Goal: Information Seeking & Learning: Compare options

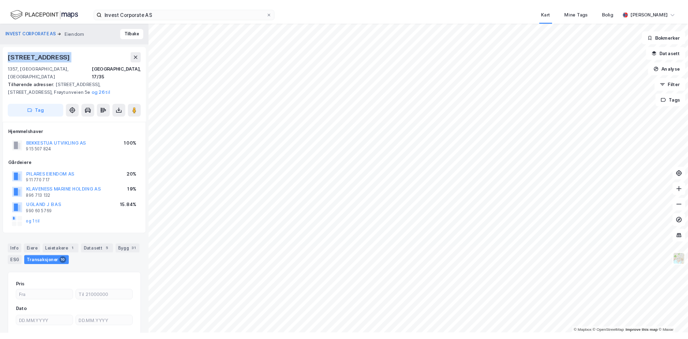
scroll to position [2, 0]
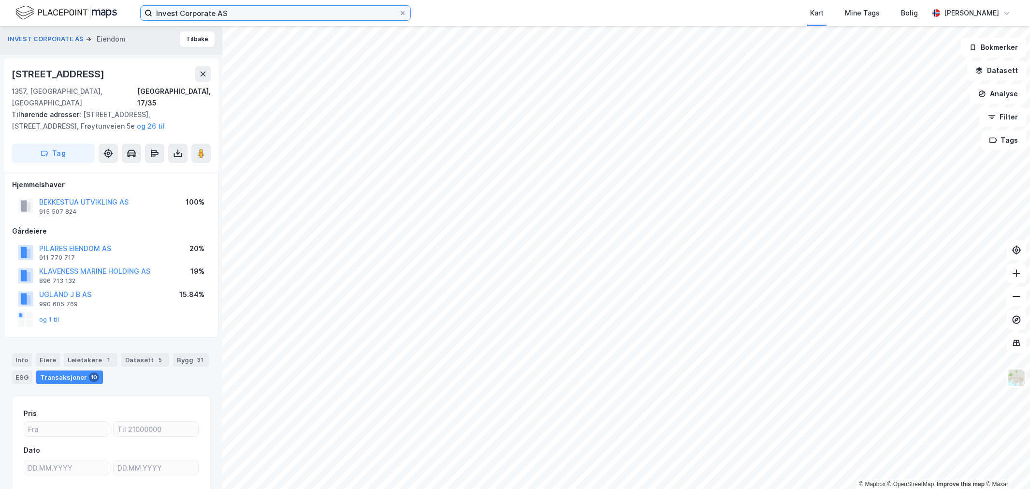
click at [206, 17] on input "Invest Corporate AS" at bounding box center [275, 13] width 247 height 15
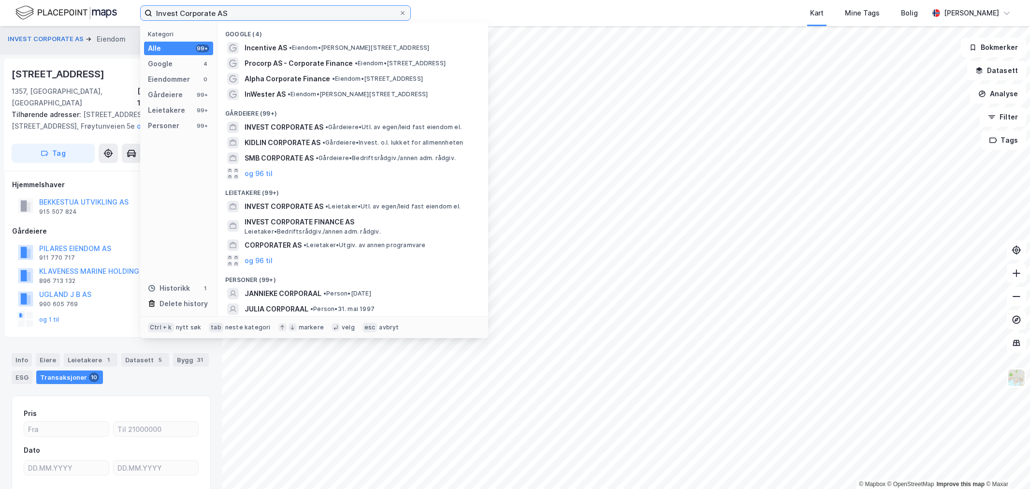
click at [206, 17] on input "Invest Corporate AS" at bounding box center [275, 13] width 247 height 15
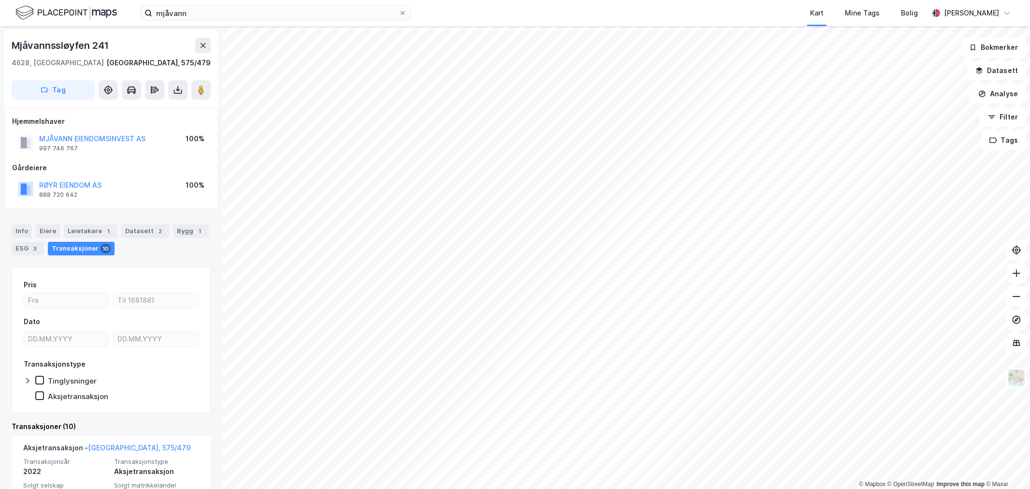
click at [87, 221] on div "Info Eiere Leietakere 1 Datasett 2 Bygg 1 ESG 3 Transaksjoner 10" at bounding box center [111, 236] width 222 height 46
click at [88, 226] on div "Leietakere 1" at bounding box center [91, 231] width 54 height 14
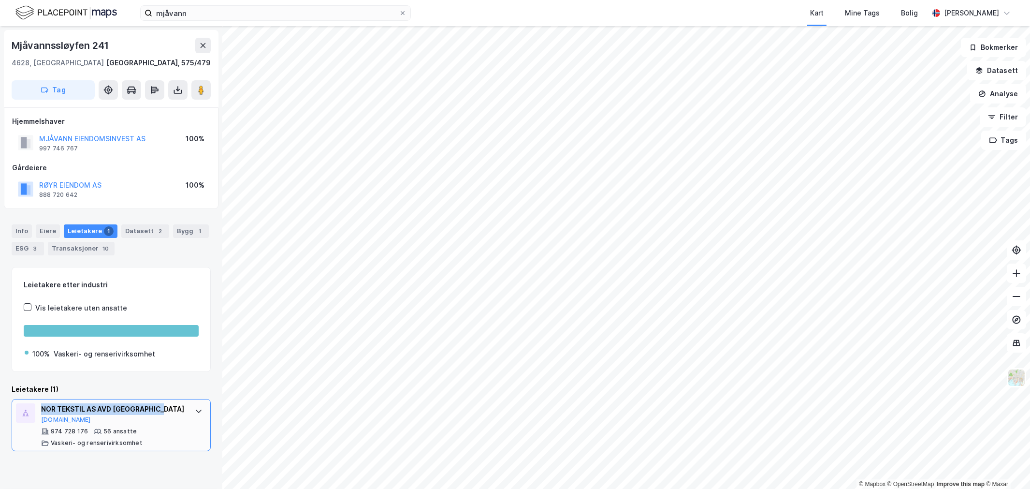
drag, startPoint x: 179, startPoint y: 405, endPoint x: 22, endPoint y: 411, distance: 157.2
click at [21, 411] on div "NOR TEKSTIL AS AVD KRISTIANSAND Brreg.no 974 728 176 56 ansatte Vaskeri- og ren…" at bounding box center [111, 425] width 199 height 52
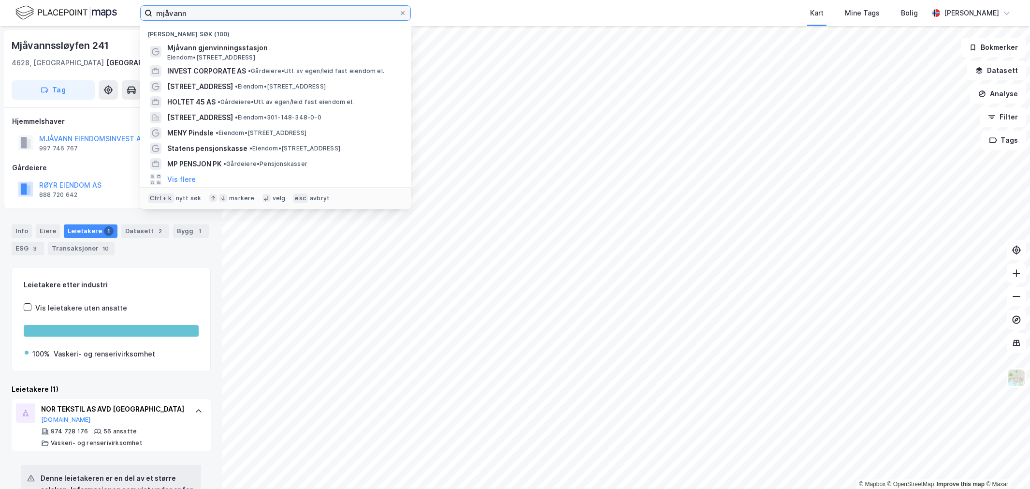
click at [182, 13] on input "mjåvann" at bounding box center [275, 13] width 247 height 15
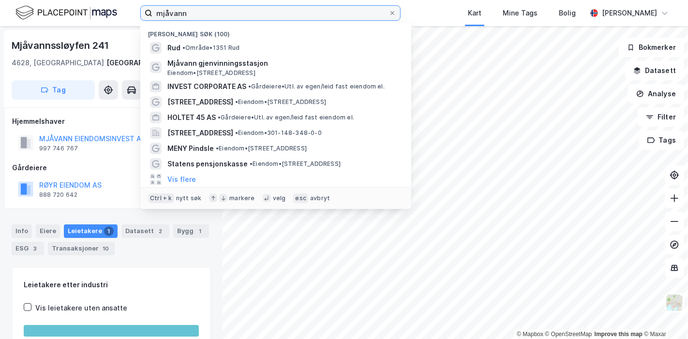
click at [213, 12] on input "mjåvann" at bounding box center [270, 13] width 236 height 15
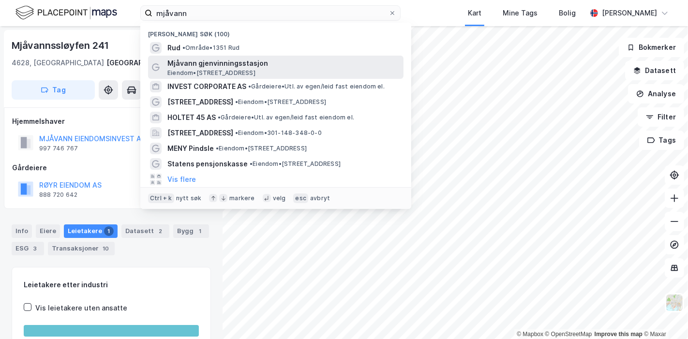
click at [211, 62] on span "Mjåvann gjenvinningsstasjon" at bounding box center [283, 64] width 232 height 12
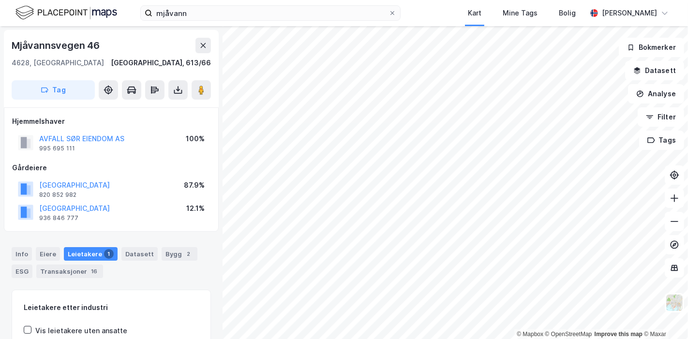
click at [315, 0] on html "mjåvann Kart Mine Tags Bolig Wilhelm Grøm © Mapbox © OpenStreetMap Improve this…" at bounding box center [344, 169] width 688 height 339
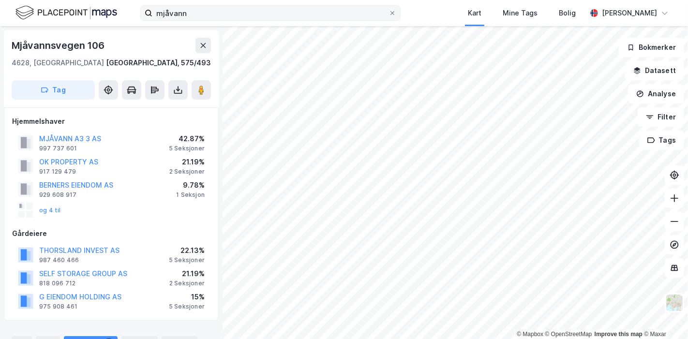
scroll to position [2, 0]
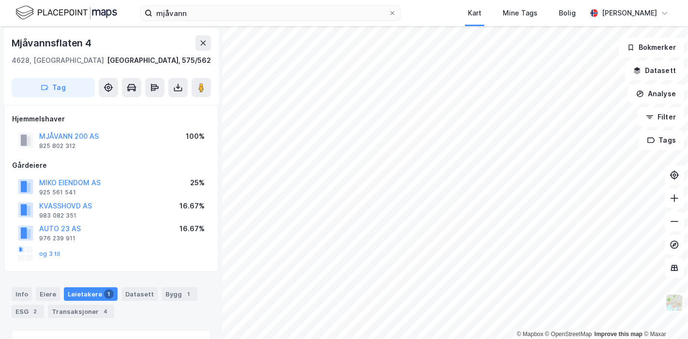
scroll to position [2, 0]
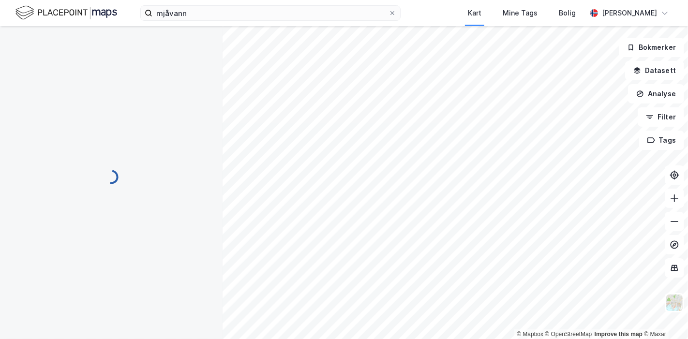
scroll to position [2, 0]
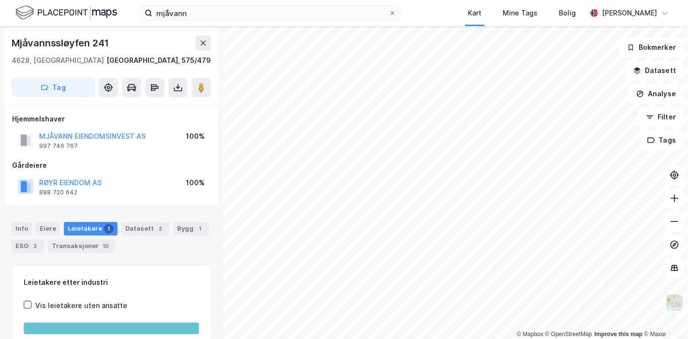
click at [171, 203] on div "Hjemmelshaver MJÅVANN EIENDOMSINVEST AS 997 746 767 100% Gårdeiere RØYR EIENDOM…" at bounding box center [111, 156] width 215 height 102
drag, startPoint x: 98, startPoint y: 146, endPoint x: 37, endPoint y: 134, distance: 62.0
click at [37, 134] on div "MJÅVANN EIENDOMSINVEST AS 997 746 767" at bounding box center [82, 140] width 128 height 19
click at [81, 161] on div "Gårdeiere" at bounding box center [111, 166] width 198 height 12
drag, startPoint x: 157, startPoint y: 136, endPoint x: 34, endPoint y: 132, distance: 122.4
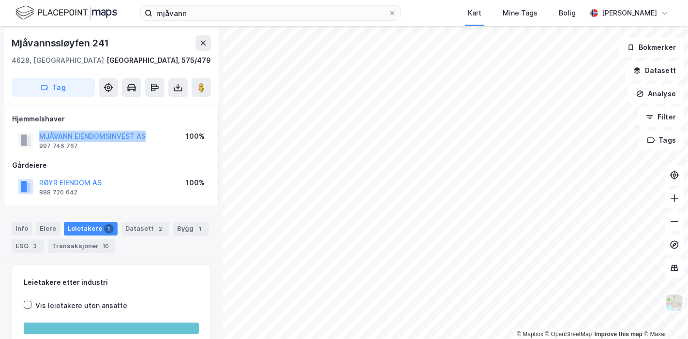
click at [34, 132] on div "MJÅVANN EIENDOMSINVEST AS 997 746 767 100%" at bounding box center [111, 140] width 198 height 23
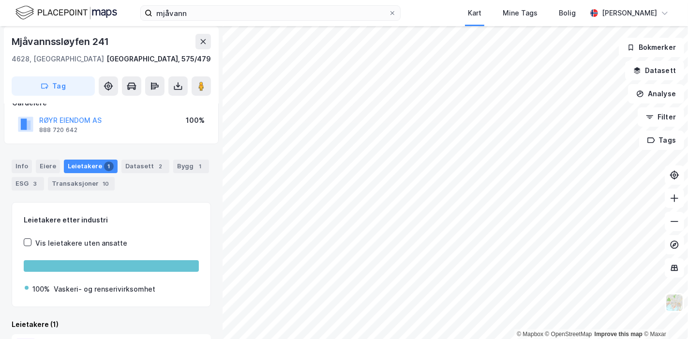
scroll to position [122, 0]
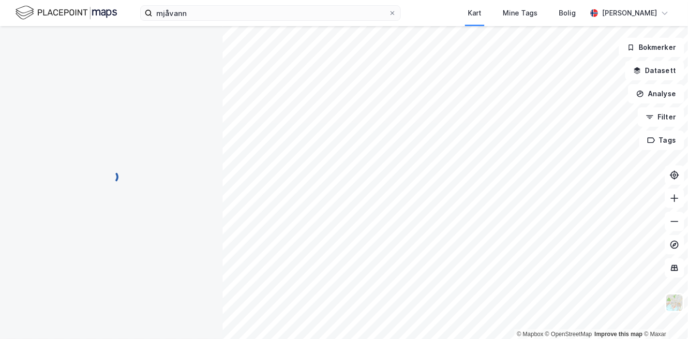
scroll to position [122, 0]
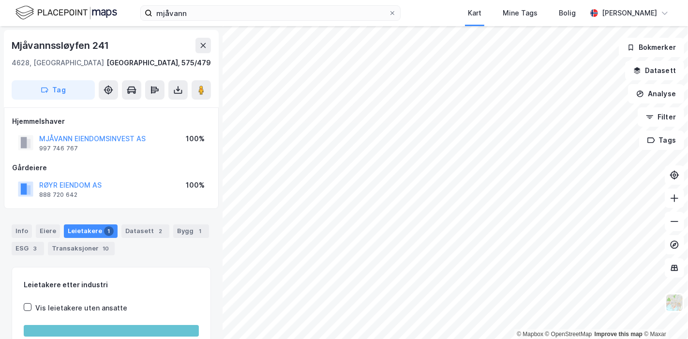
scroll to position [71, 0]
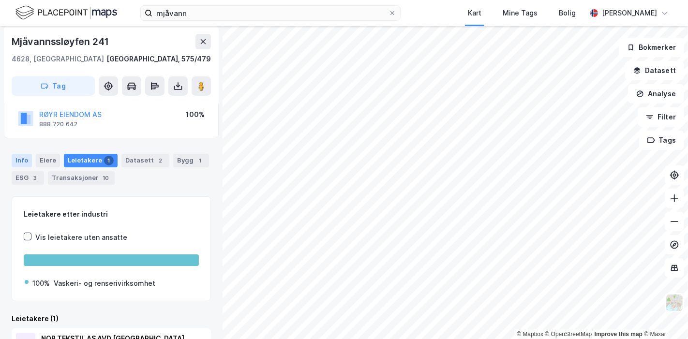
click at [19, 163] on div "Info" at bounding box center [22, 161] width 20 height 14
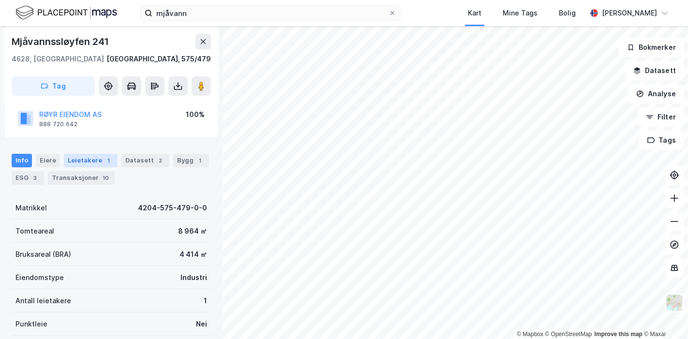
click at [88, 162] on div "Leietakere 1" at bounding box center [91, 161] width 54 height 14
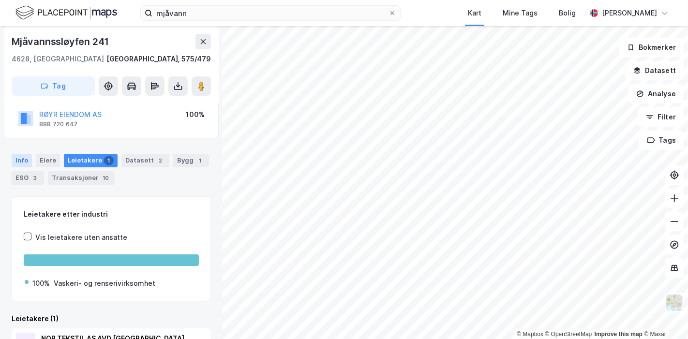
click at [18, 164] on div "Info" at bounding box center [22, 161] width 20 height 14
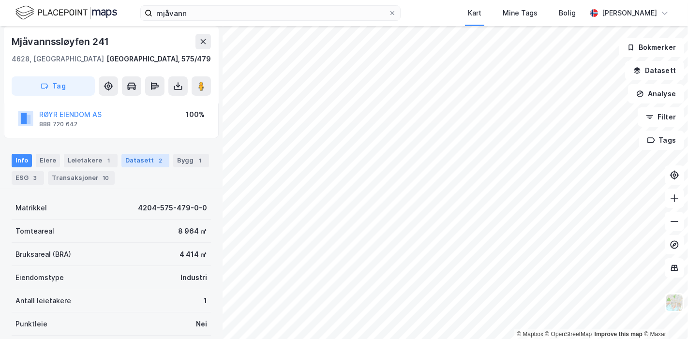
scroll to position [71, 0]
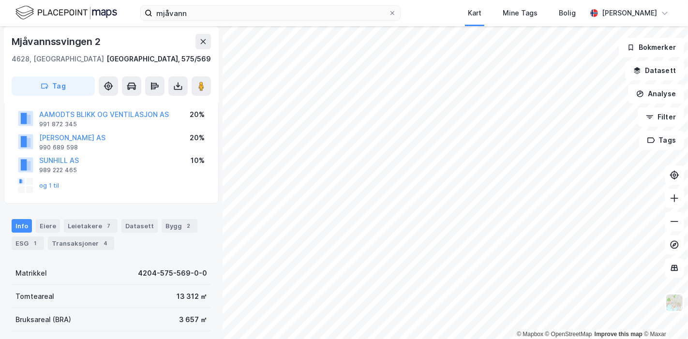
scroll to position [71, 0]
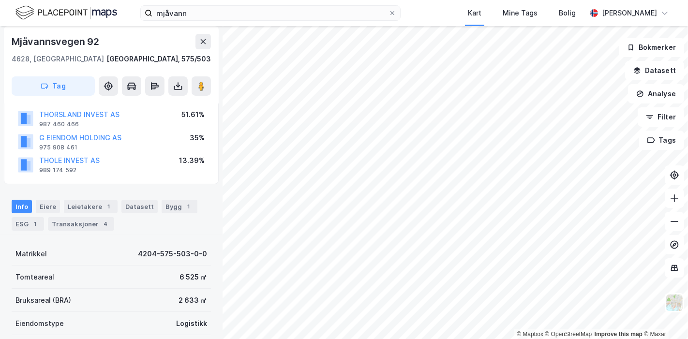
scroll to position [71, 0]
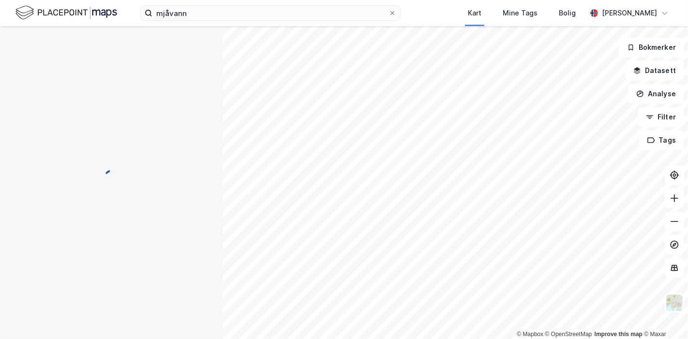
scroll to position [71, 0]
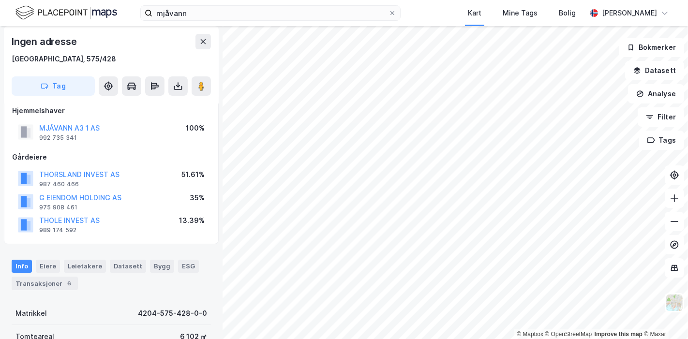
scroll to position [11, 0]
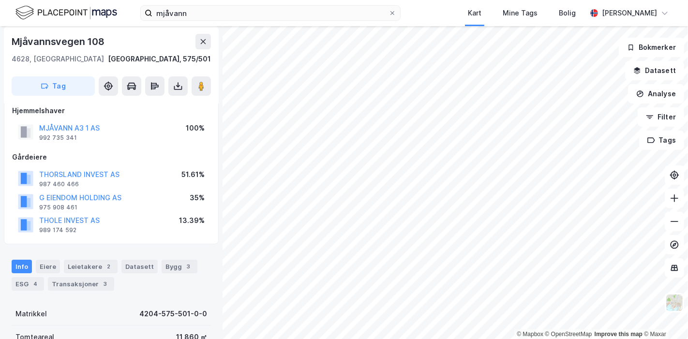
scroll to position [11, 0]
drag, startPoint x: 128, startPoint y: 169, endPoint x: 39, endPoint y: 172, distance: 89.5
click at [39, 172] on div "THORSLAND INVEST AS 987 460 466 51.61%" at bounding box center [111, 178] width 198 height 23
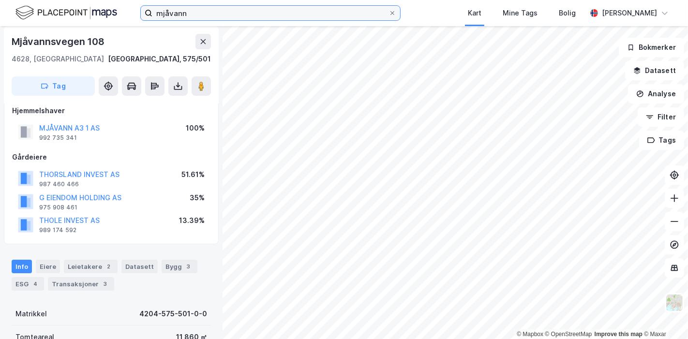
click at [184, 19] on input "mjåvann" at bounding box center [270, 13] width 236 height 15
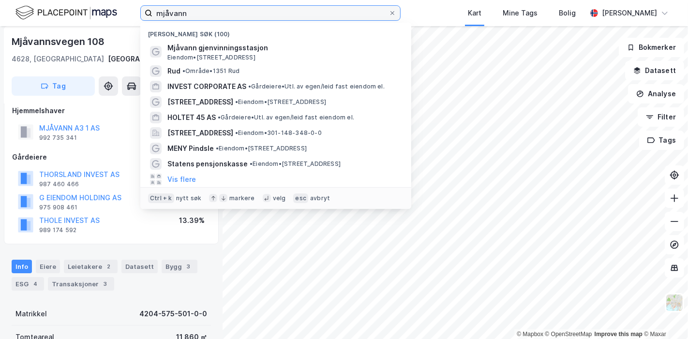
click at [184, 19] on input "mjåvann" at bounding box center [270, 13] width 236 height 15
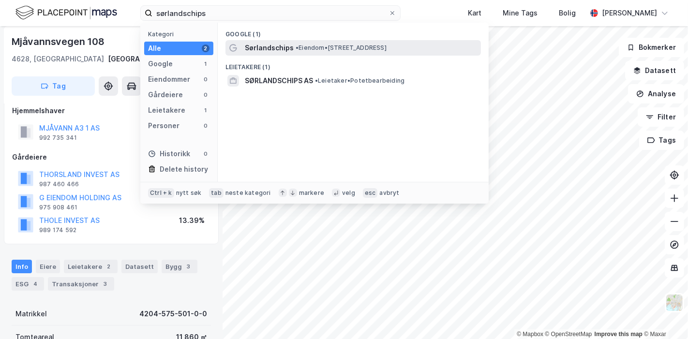
click at [291, 53] on span "Sørlandschips" at bounding box center [269, 48] width 49 height 12
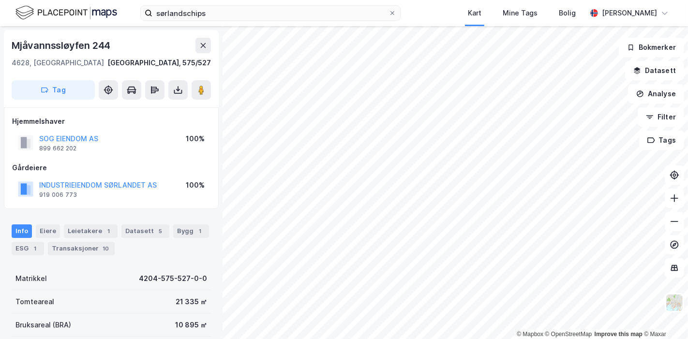
scroll to position [11, 0]
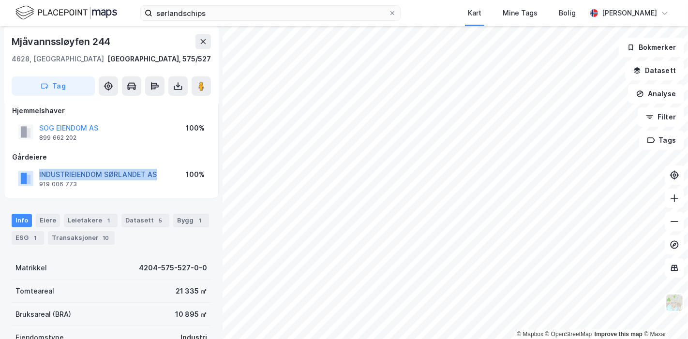
drag, startPoint x: 159, startPoint y: 175, endPoint x: 39, endPoint y: 175, distance: 120.4
click at [39, 175] on div "INDUSTRIEIENDOM SØRLANDET AS 919 006 773 100%" at bounding box center [111, 178] width 198 height 23
click at [95, 226] on div "Leietakere 1" at bounding box center [91, 221] width 54 height 14
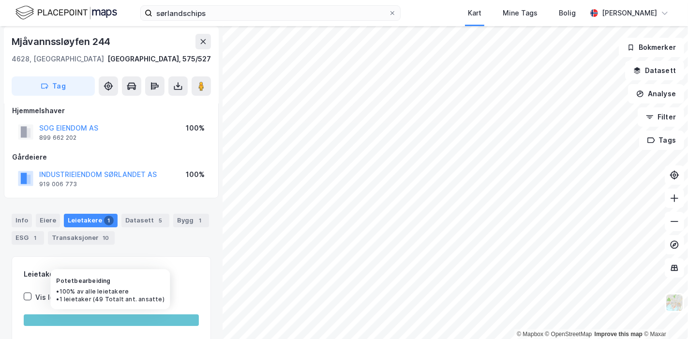
scroll to position [122, 0]
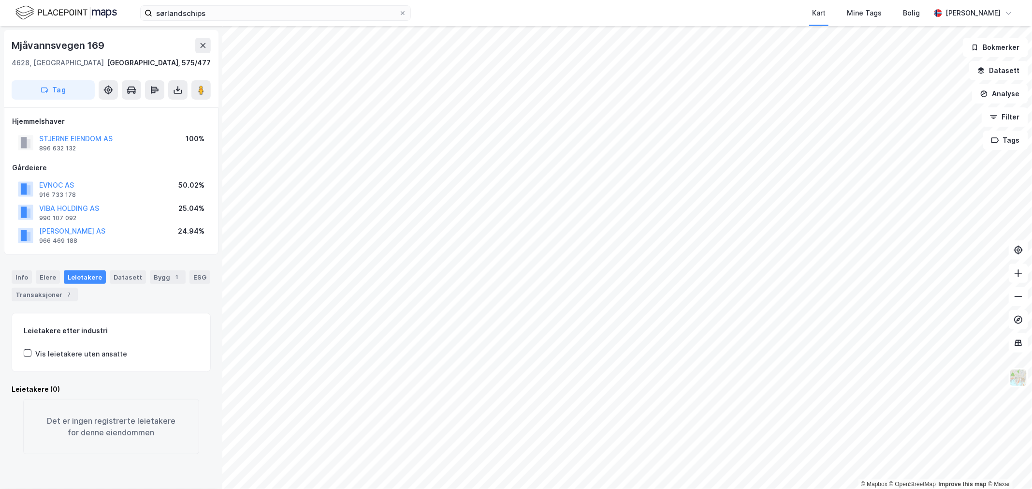
click at [283, 4] on div "sørlandschips Kart Mine Tags Bolig Wilhelm Grøm" at bounding box center [516, 13] width 1032 height 26
click at [279, 12] on input "sørlandschips" at bounding box center [275, 13] width 247 height 15
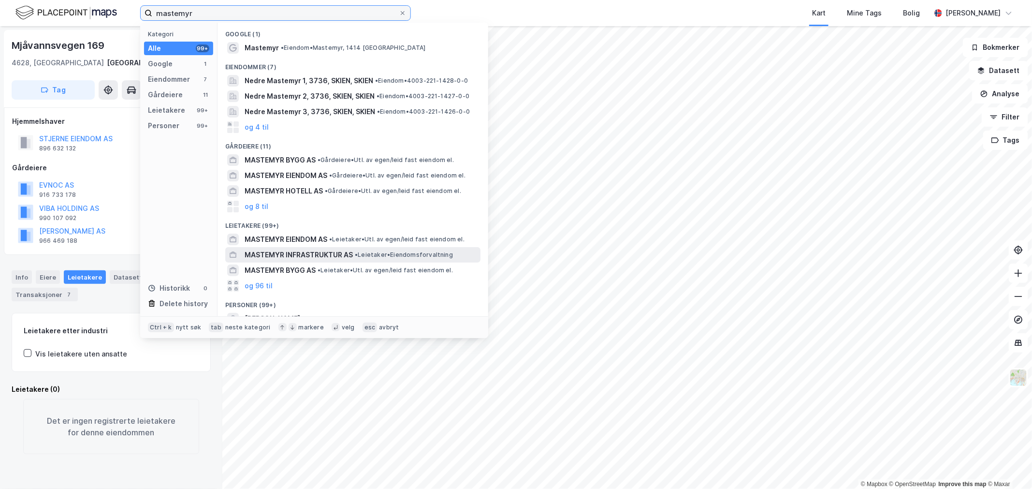
type input "mastemyr"
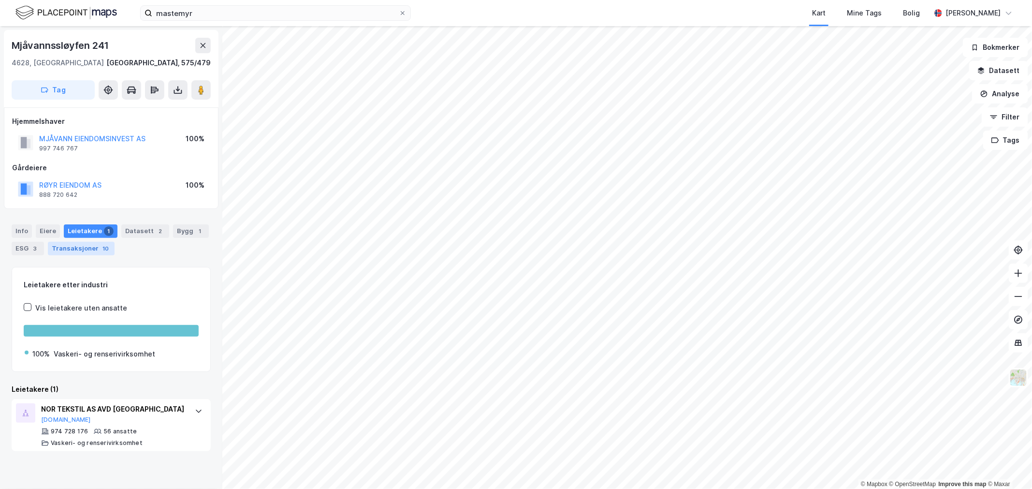
click at [68, 251] on div "Transaksjoner 10" at bounding box center [81, 249] width 67 height 14
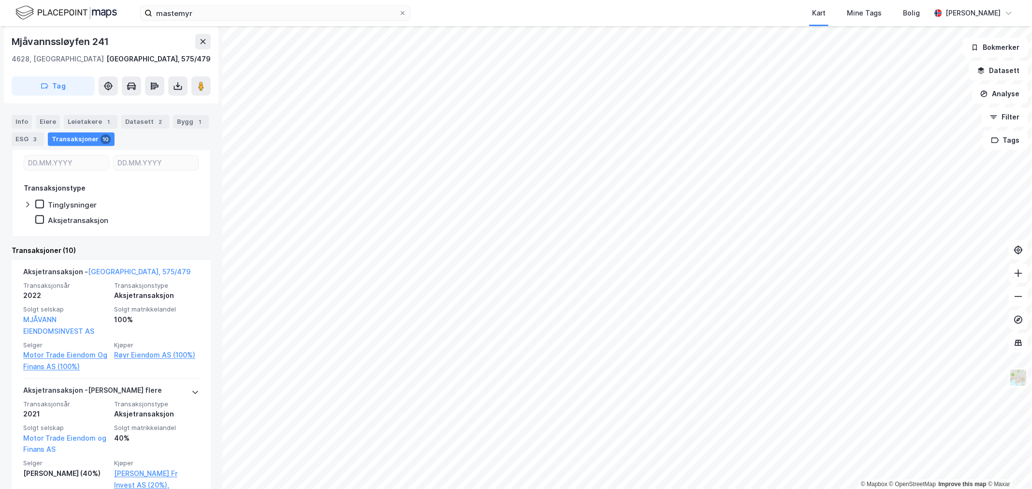
scroll to position [215, 0]
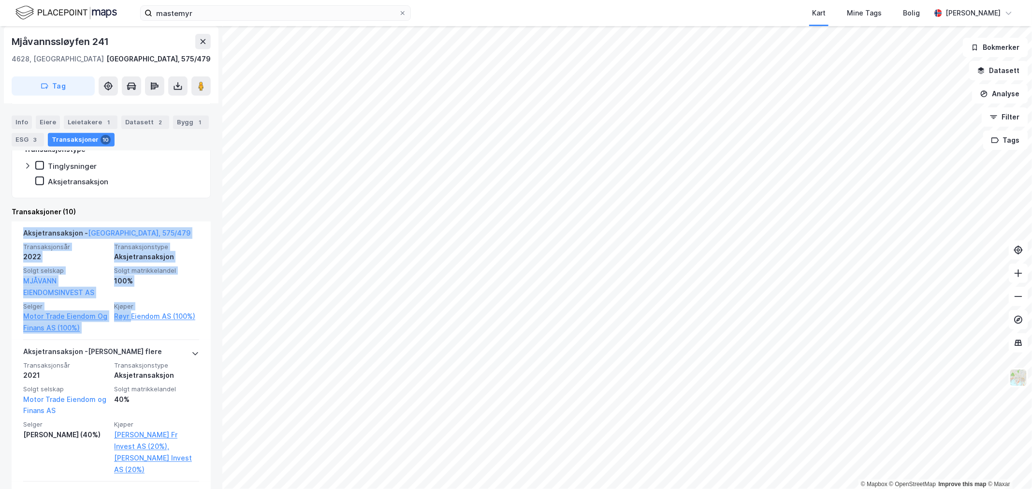
drag, startPoint x: 126, startPoint y: 328, endPoint x: 8, endPoint y: 272, distance: 130.4
click at [8, 272] on div "Mjåvannssløyfen 241 4628, Kristiansand S, Agder Kristiansand, 575/479 Tag Hjemm…" at bounding box center [111, 257] width 222 height 463
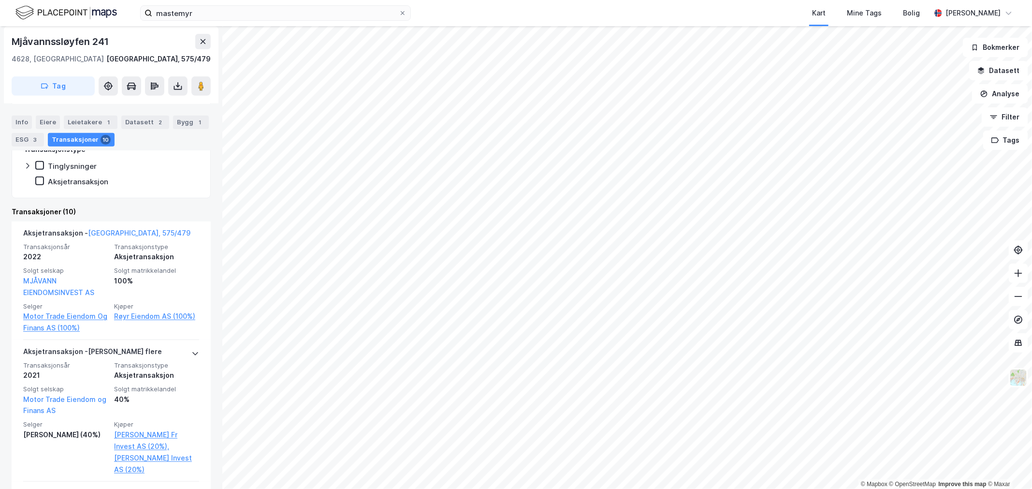
click at [8, 272] on div "Mjåvannssløyfen 241 4628, Kristiansand S, Agder Kristiansand, 575/479 Tag Hjemm…" at bounding box center [111, 257] width 222 height 463
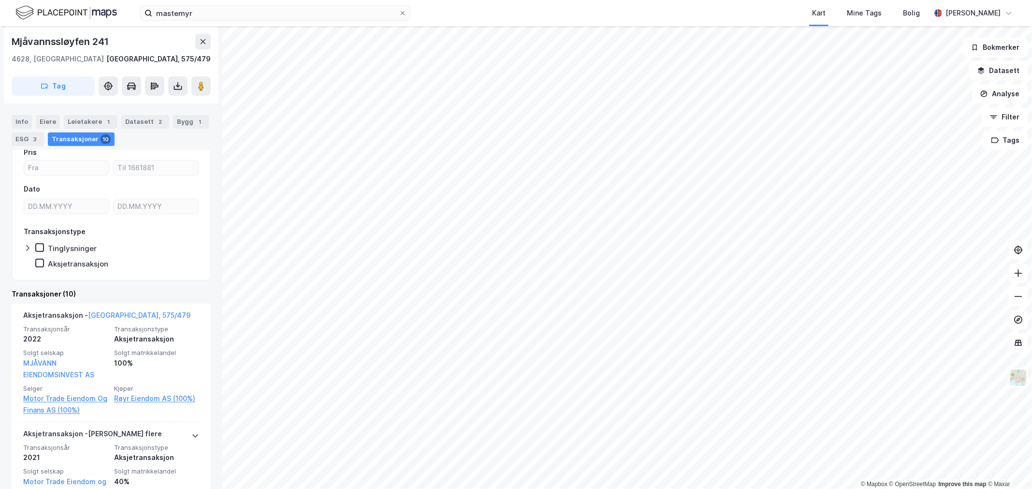
scroll to position [128, 0]
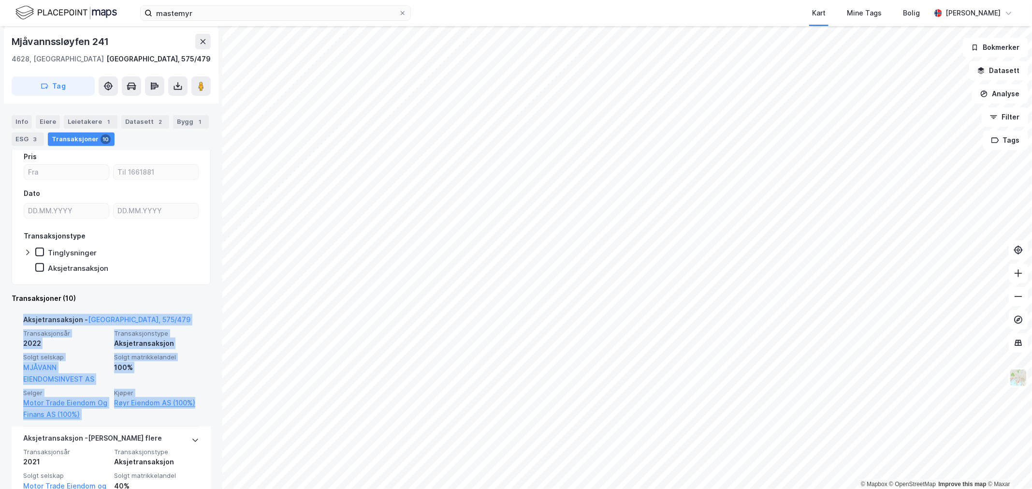
drag, startPoint x: 198, startPoint y: 410, endPoint x: 15, endPoint y: 313, distance: 207.4
click at [15, 313] on div "Aksjetransaksjon - Kristiansand, 575/479 Transaksjonsår 2022 Transaksjonstype A…" at bounding box center [111, 367] width 199 height 118
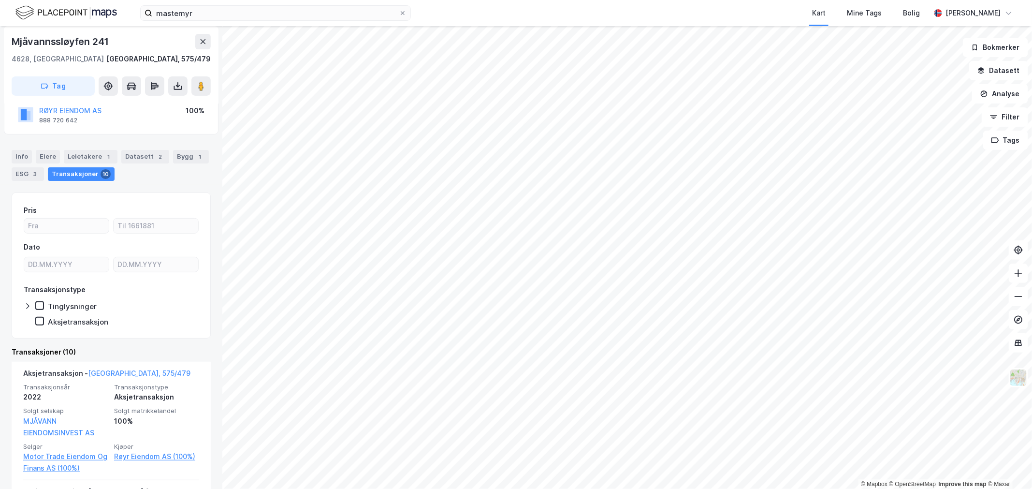
click at [210, 459] on div "Mjåvannssløyfen 241 4628, Kristiansand S, Agder Kristiansand, 575/479 Tag Hjemm…" at bounding box center [111, 257] width 222 height 463
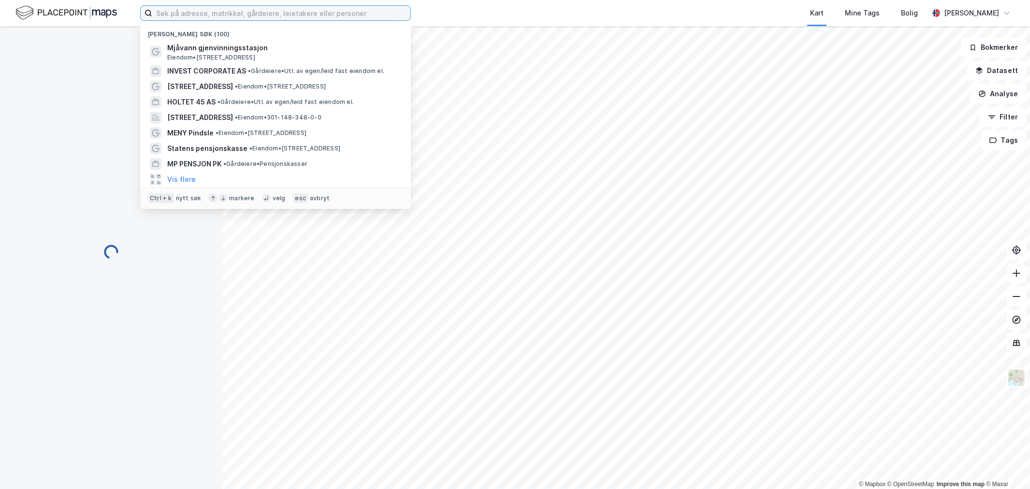
click at [239, 19] on input at bounding box center [281, 13] width 258 height 15
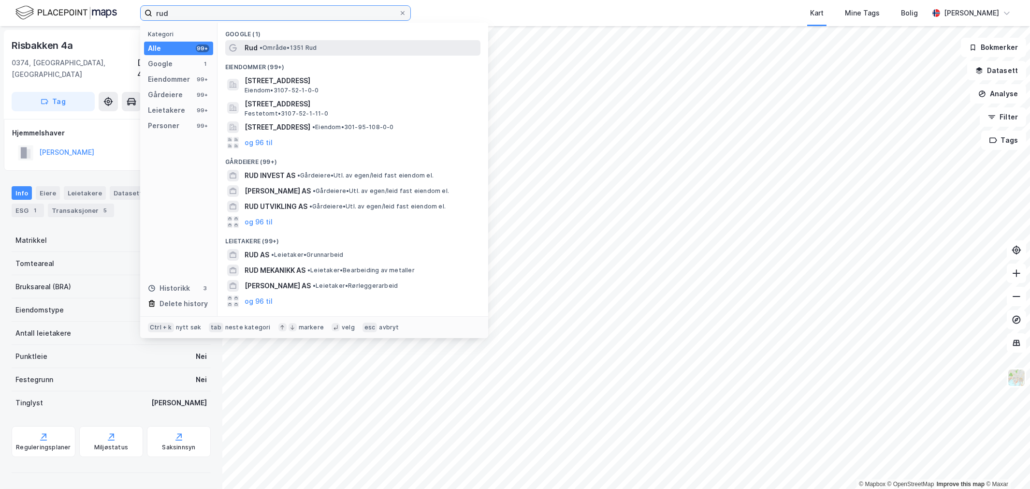
type input "rud"
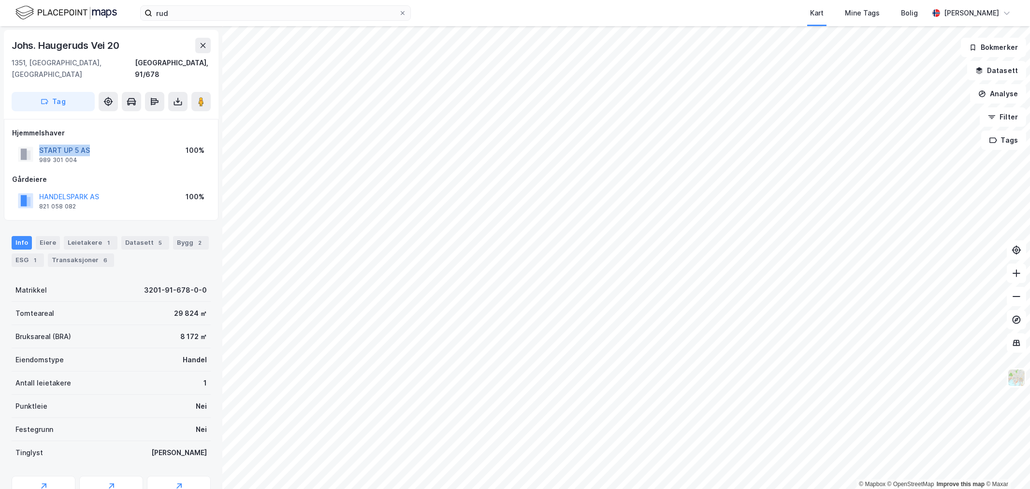
drag, startPoint x: -3, startPoint y: 142, endPoint x: 39, endPoint y: 137, distance: 42.3
click at [39, 143] on div "START UP 5 AS 989 301 004 100%" at bounding box center [111, 154] width 198 height 23
